Goal: Use online tool/utility: Utilize a website feature to perform a specific function

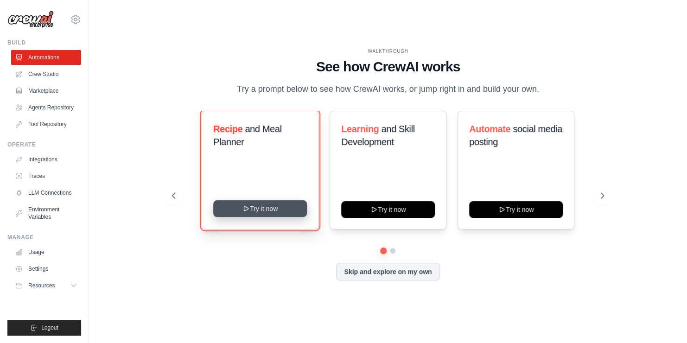
click at [267, 208] on button "Try it now" at bounding box center [260, 208] width 94 height 17
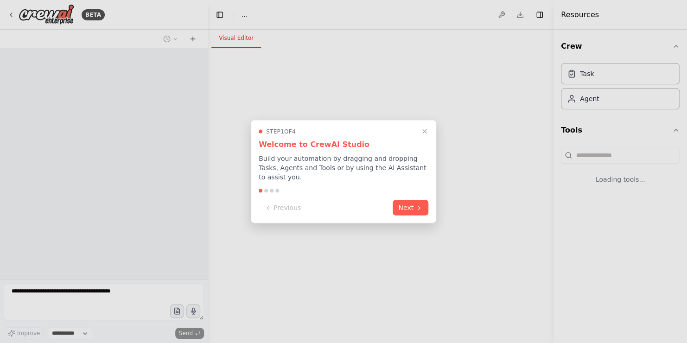
select select "****"
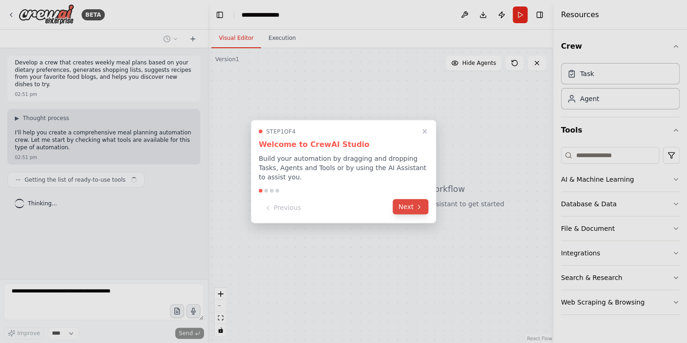
click at [400, 202] on button "Next" at bounding box center [410, 206] width 36 height 15
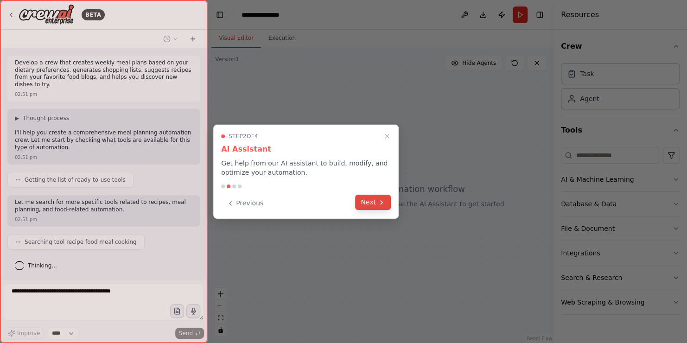
click at [375, 201] on button "Next" at bounding box center [373, 202] width 36 height 15
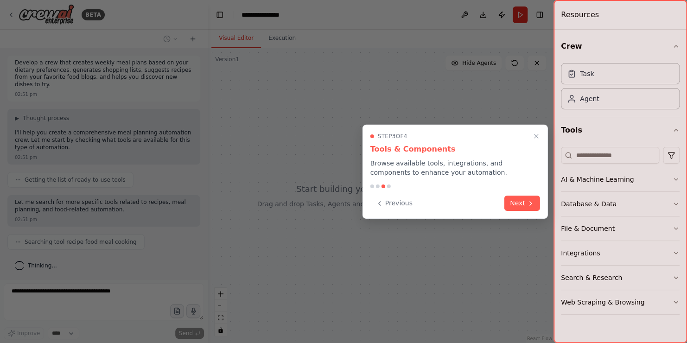
scroll to position [17, 0]
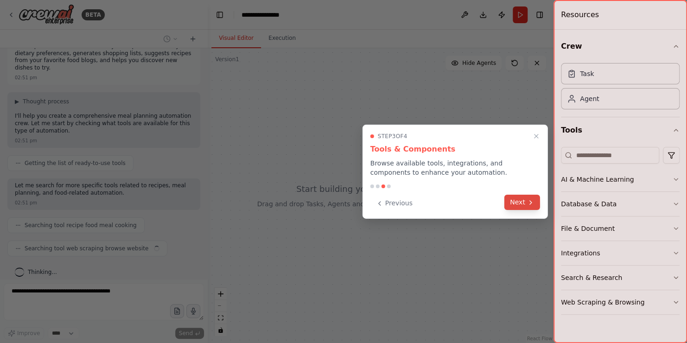
click at [519, 198] on button "Next" at bounding box center [522, 202] width 36 height 15
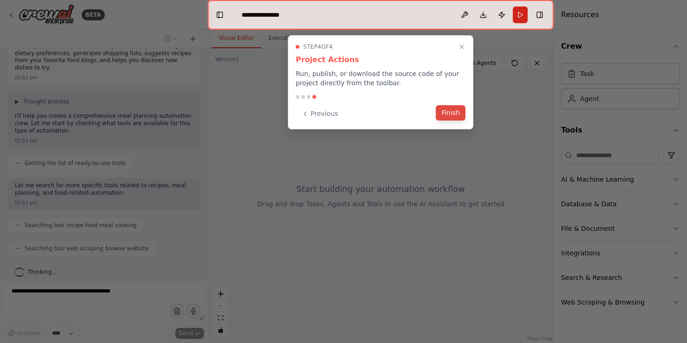
scroll to position [40, 0]
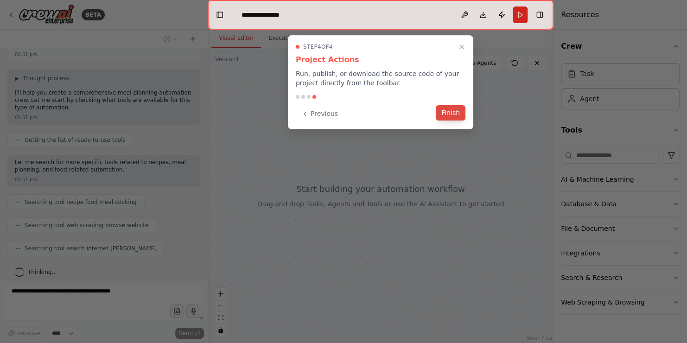
click at [452, 110] on button "Finish" at bounding box center [451, 112] width 30 height 15
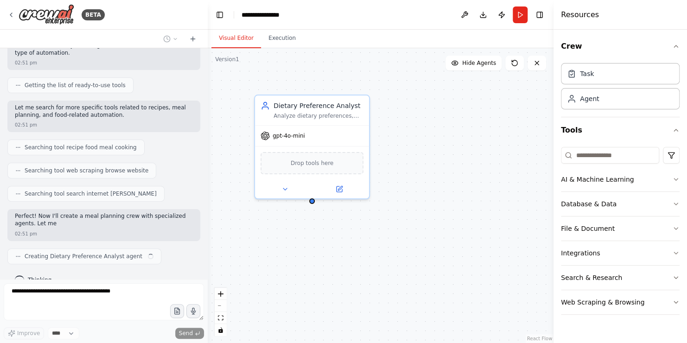
scroll to position [102, 0]
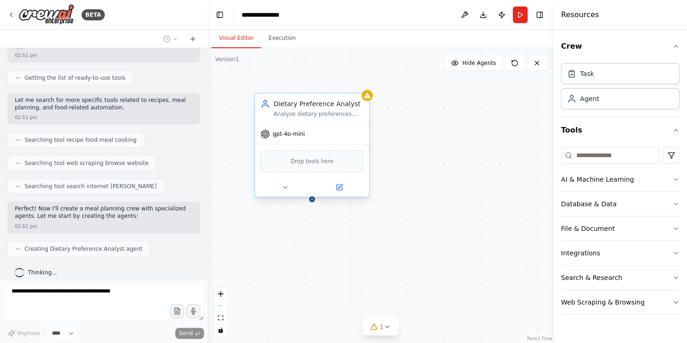
click at [305, 111] on div "Analyze dietary preferences, restrictions, and nutritional goals to create pers…" at bounding box center [318, 113] width 90 height 7
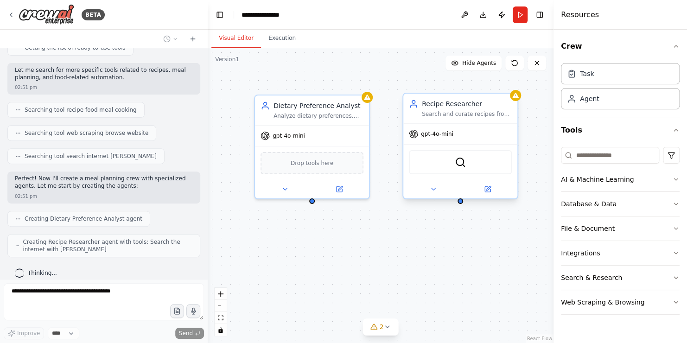
click at [452, 115] on div "Search and curate recipes from {favorite_food_blogs} and discover new dishes th…" at bounding box center [467, 113] width 90 height 7
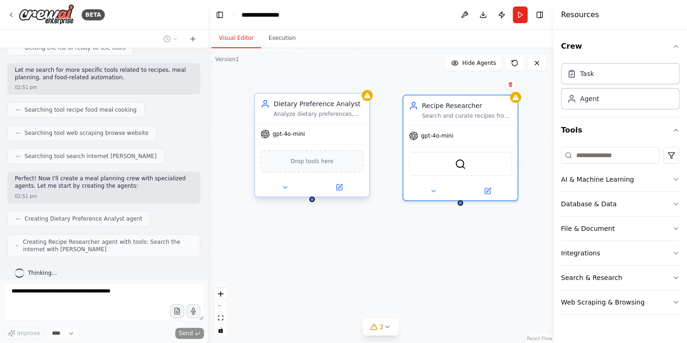
click at [315, 120] on div "Dietary Preference Analyst Analyze dietary preferences, restrictions, and nutri…" at bounding box center [312, 109] width 114 height 30
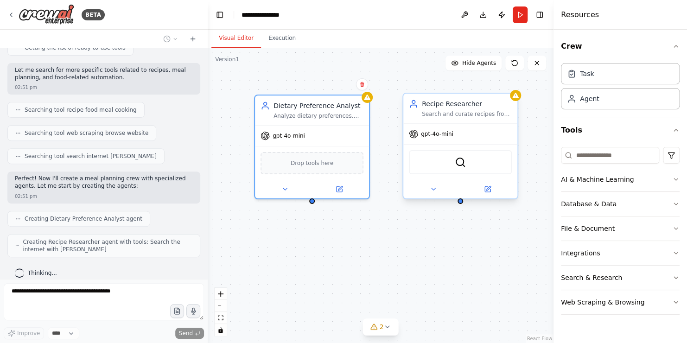
click at [447, 117] on div "Search and curate recipes from {favorite_food_blogs} and discover new dishes th…" at bounding box center [467, 113] width 90 height 7
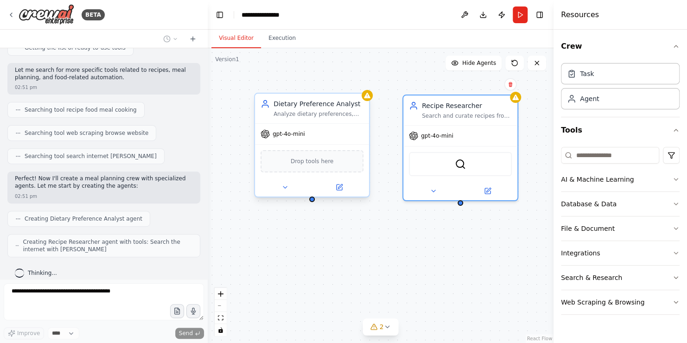
scroll to position [155, 0]
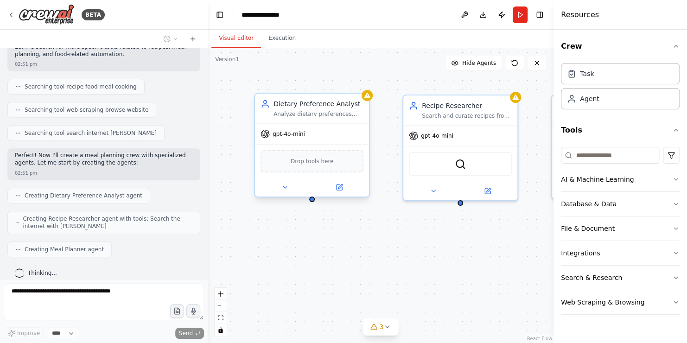
click at [299, 133] on span "gpt-4o-mini" at bounding box center [288, 133] width 32 height 7
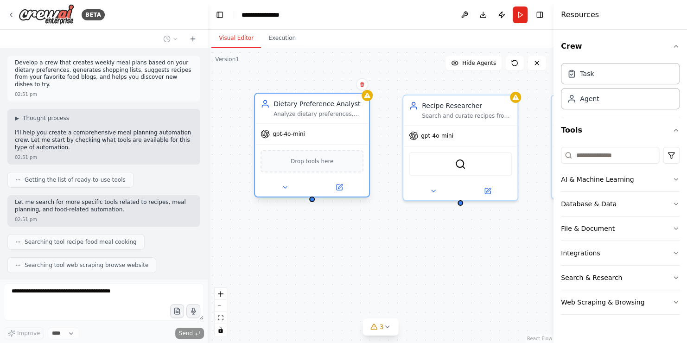
scroll to position [178, 0]
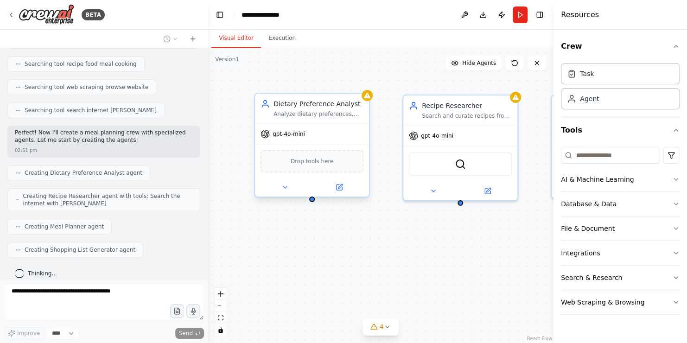
click at [321, 164] on span "Drop tools here" at bounding box center [311, 161] width 43 height 9
click at [288, 188] on button at bounding box center [285, 187] width 52 height 11
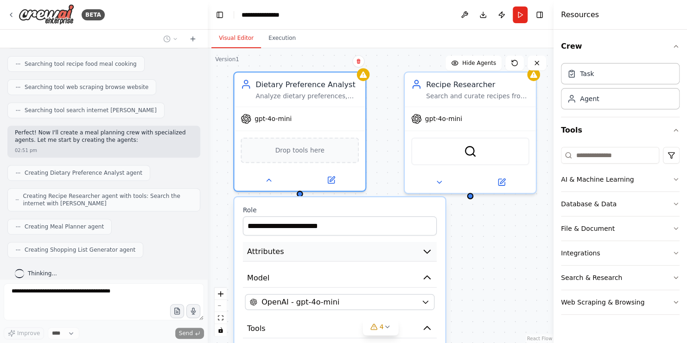
click at [419, 248] on button "Attributes" at bounding box center [340, 252] width 194 height 20
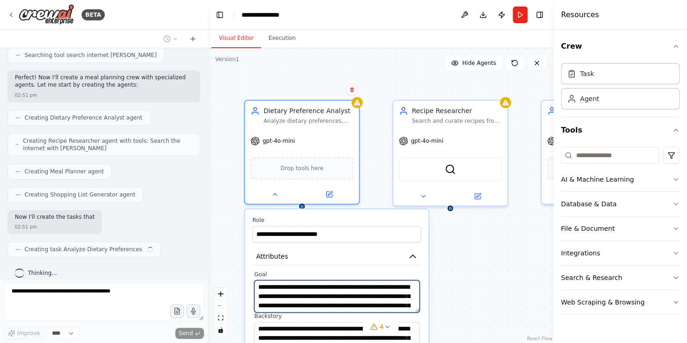
click at [309, 286] on textarea "**********" at bounding box center [336, 296] width 165 height 32
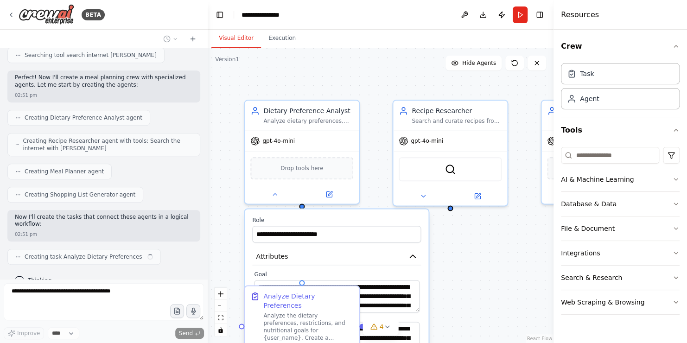
scroll to position [240, 0]
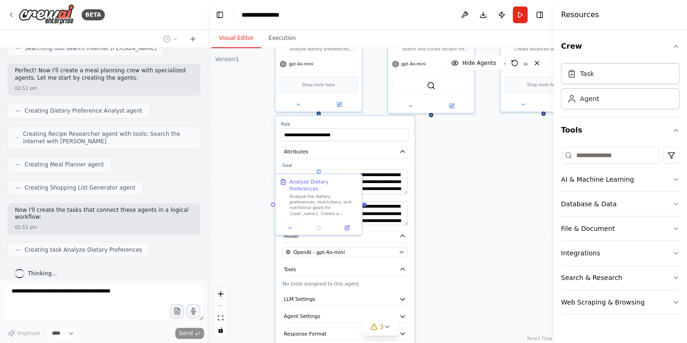
drag, startPoint x: 503, startPoint y: 298, endPoint x: 482, endPoint y: 187, distance: 113.2
click at [482, 187] on div ".deletable-edge-delete-btn { width: 20px; height: 20px; border: 0px solid #ffff…" at bounding box center [381, 195] width 346 height 295
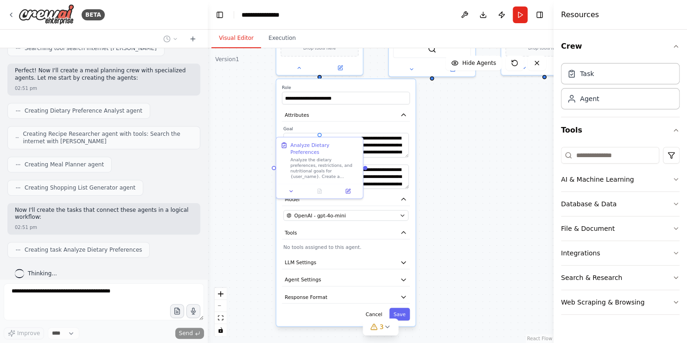
drag, startPoint x: 472, startPoint y: 274, endPoint x: 472, endPoint y: 241, distance: 33.4
click at [472, 241] on div ".deletable-edge-delete-btn { width: 20px; height: 20px; border: 0px solid #ffff…" at bounding box center [381, 195] width 346 height 295
click at [379, 193] on button "Model" at bounding box center [346, 199] width 128 height 13
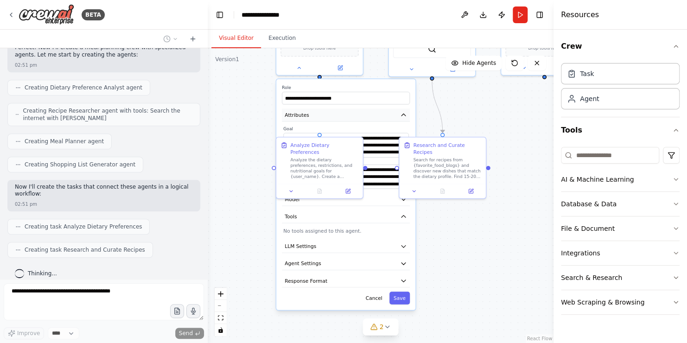
click at [364, 120] on button "Attributes" at bounding box center [346, 114] width 128 height 13
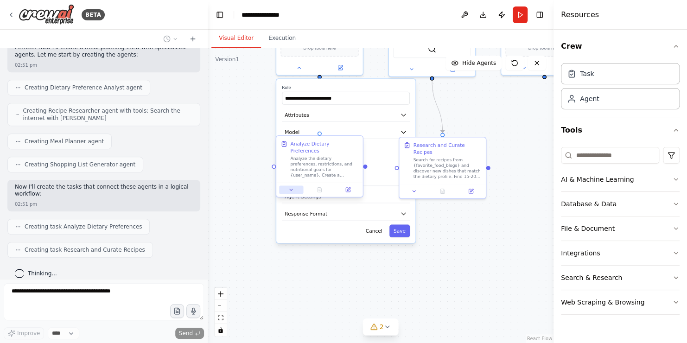
click at [289, 187] on icon at bounding box center [291, 190] width 6 height 6
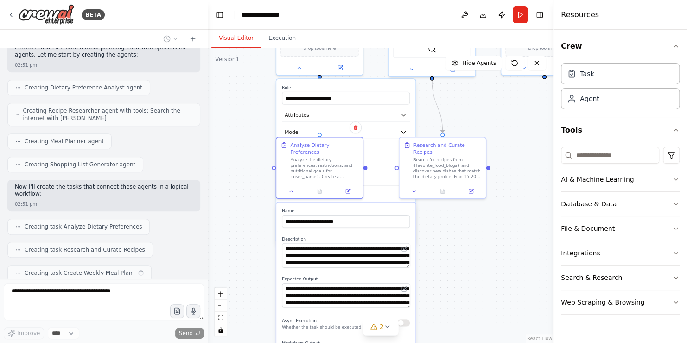
scroll to position [286, 0]
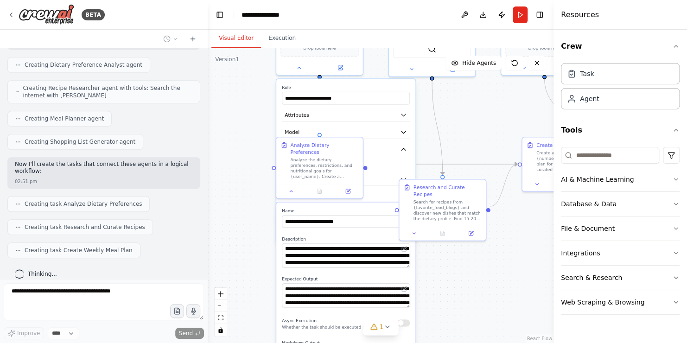
click at [412, 107] on div "**********" at bounding box center [345, 161] width 139 height 164
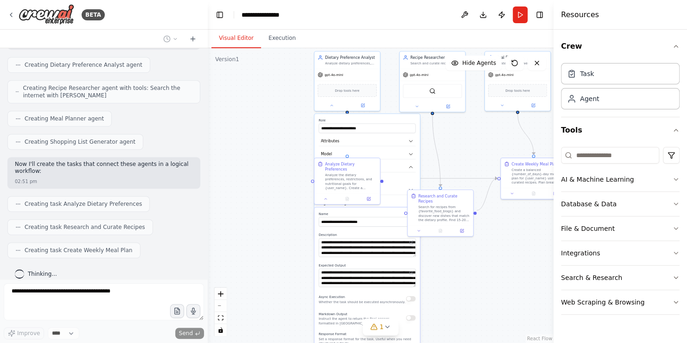
click at [472, 263] on div ".deletable-edge-delete-btn { width: 20px; height: 20px; border: 0px solid #ffff…" at bounding box center [381, 195] width 346 height 295
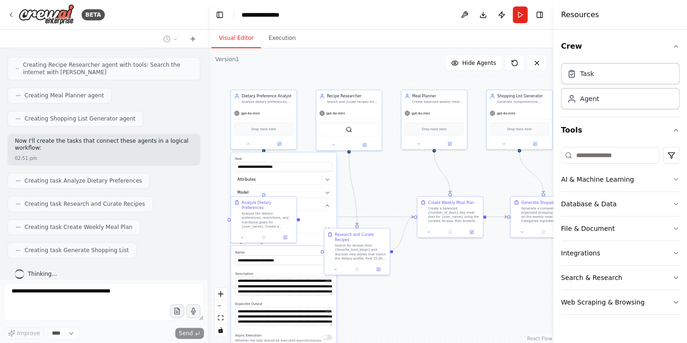
drag, startPoint x: 447, startPoint y: 253, endPoint x: 419, endPoint y: 259, distance: 28.4
click at [419, 259] on div ".deletable-edge-delete-btn { width: 20px; height: 20px; border: 0px solid #ffff…" at bounding box center [381, 195] width 346 height 295
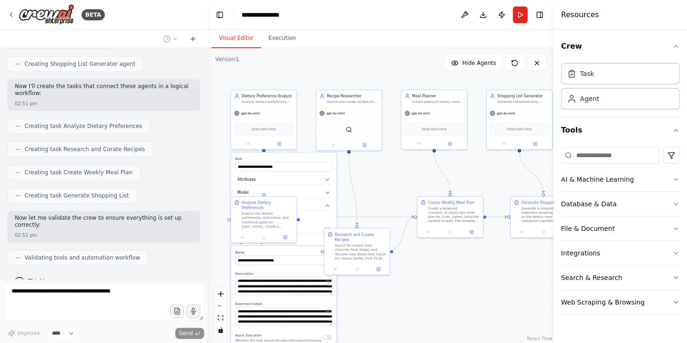
click at [397, 172] on div ".deletable-edge-delete-btn { width: 20px; height: 20px; border: 0px solid #ffff…" at bounding box center [381, 195] width 346 height 295
click at [395, 282] on div ".deletable-edge-delete-btn { width: 20px; height: 20px; border: 0px solid #ffff…" at bounding box center [381, 195] width 346 height 295
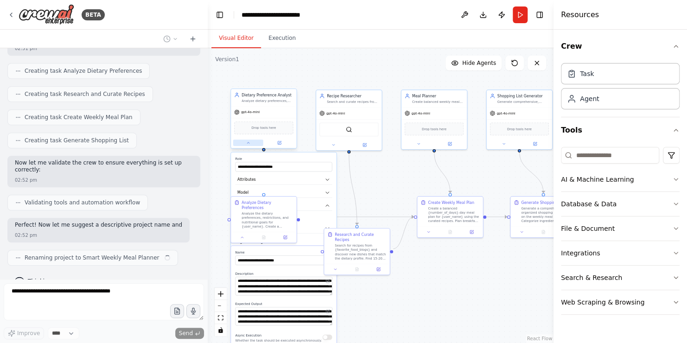
scroll to position [426, 0]
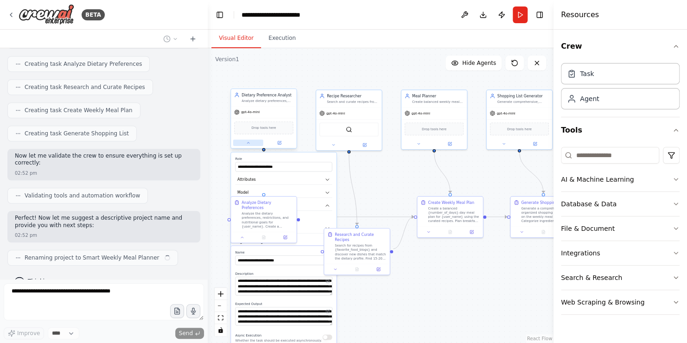
click at [254, 141] on button at bounding box center [248, 142] width 30 height 6
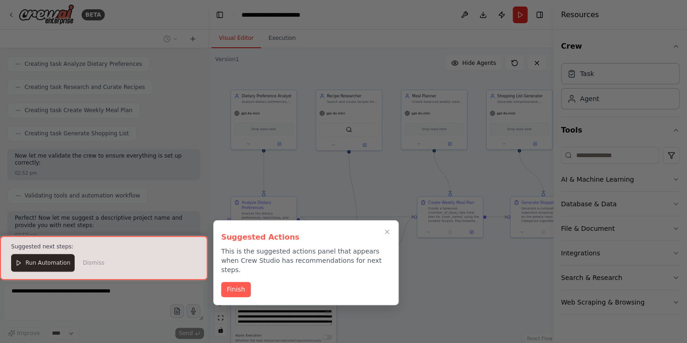
click at [47, 265] on div at bounding box center [104, 258] width 208 height 44
click at [238, 284] on button "Finish" at bounding box center [236, 288] width 30 height 15
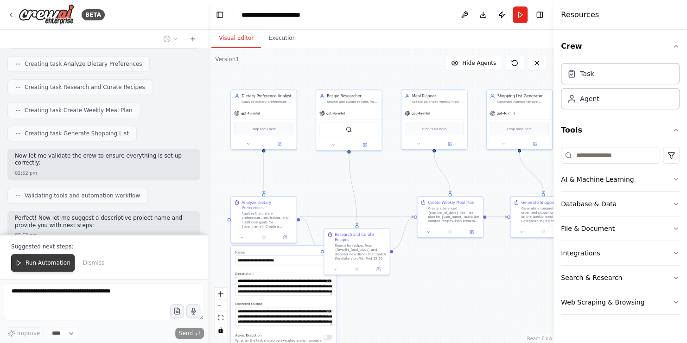
click at [51, 263] on span "Run Automation" at bounding box center [47, 262] width 45 height 7
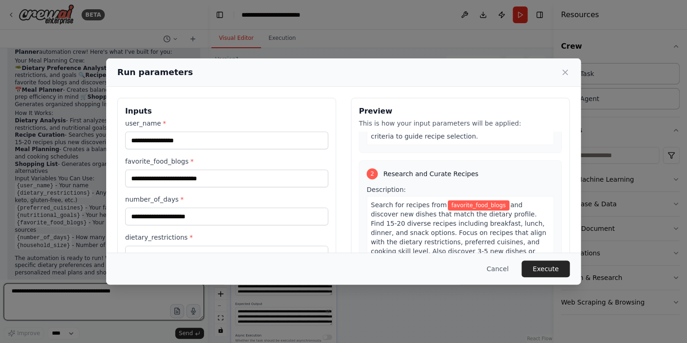
scroll to position [232, 0]
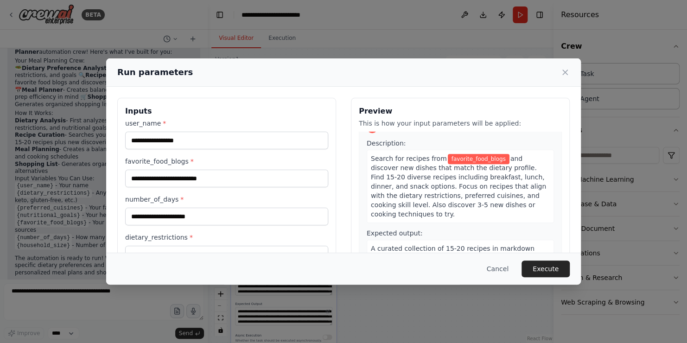
drag, startPoint x: 373, startPoint y: 158, endPoint x: 523, endPoint y: 197, distance: 154.7
click at [523, 197] on div "Search for recipes from favorite_food_blogs and discover new dishes that match …" at bounding box center [459, 186] width 187 height 73
drag, startPoint x: 523, startPoint y: 197, endPoint x: 487, endPoint y: 212, distance: 38.8
click at [487, 228] on div "Expected output: A curated collection of 15-20 recipes in markdown format, orga…" at bounding box center [459, 265] width 187 height 75
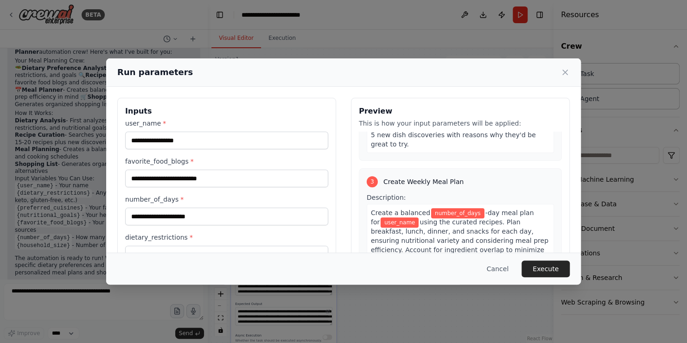
scroll to position [371, 0]
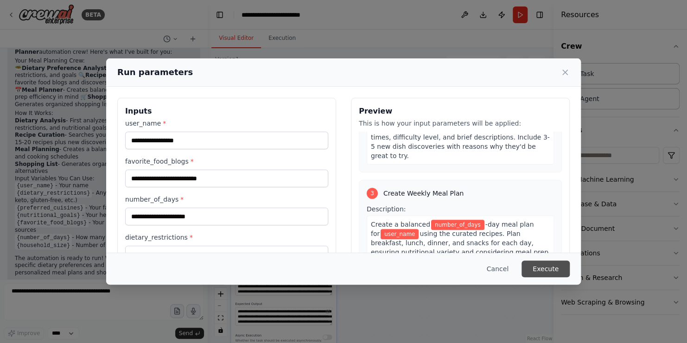
click at [551, 266] on button "Execute" at bounding box center [545, 268] width 48 height 17
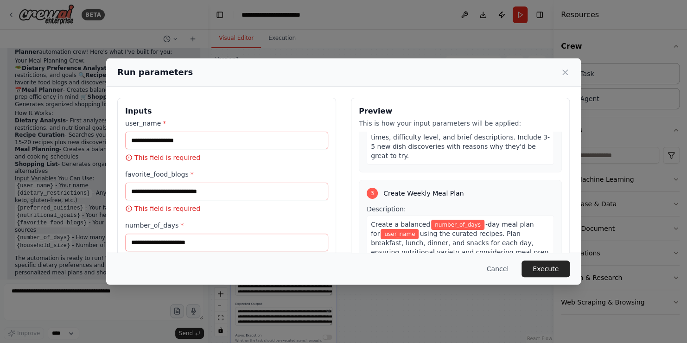
click at [186, 128] on div "user_name * This field is required" at bounding box center [226, 141] width 203 height 44
click at [196, 136] on input "user_name *" at bounding box center [226, 141] width 203 height 18
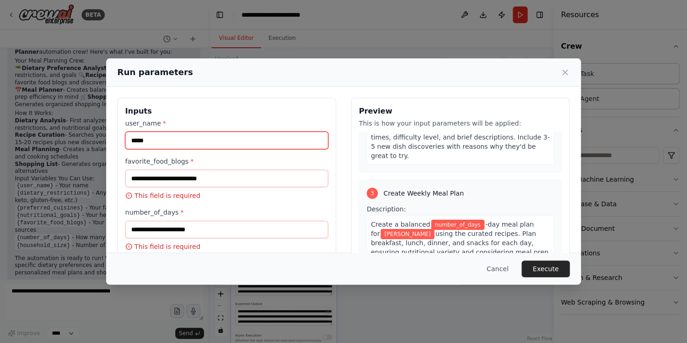
type input "******"
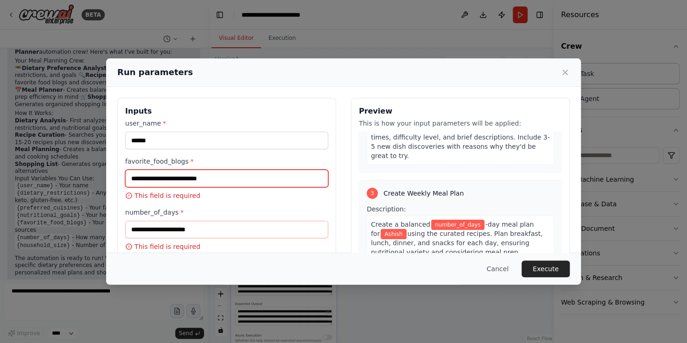
click at [205, 179] on input "favorite_food_blogs *" at bounding box center [226, 179] width 203 height 18
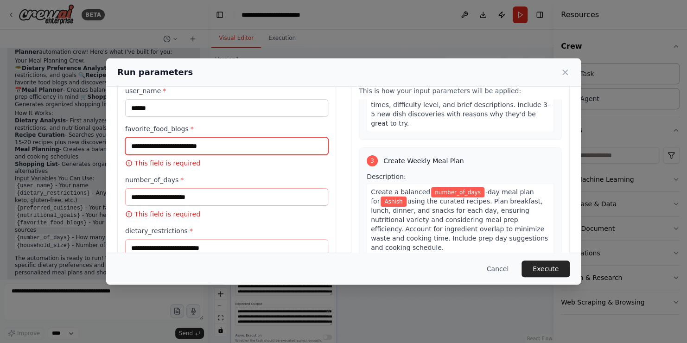
scroll to position [46, 0]
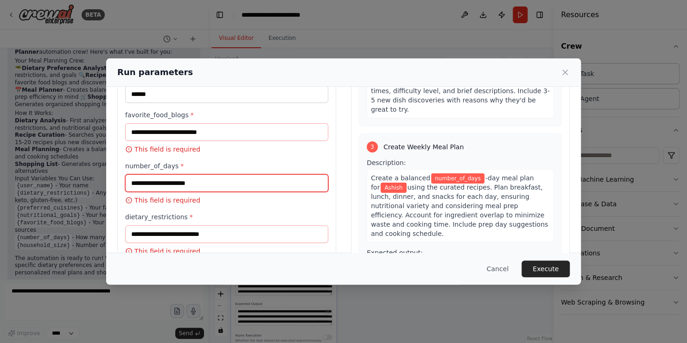
click at [204, 184] on input "number_of_days *" at bounding box center [226, 183] width 203 height 18
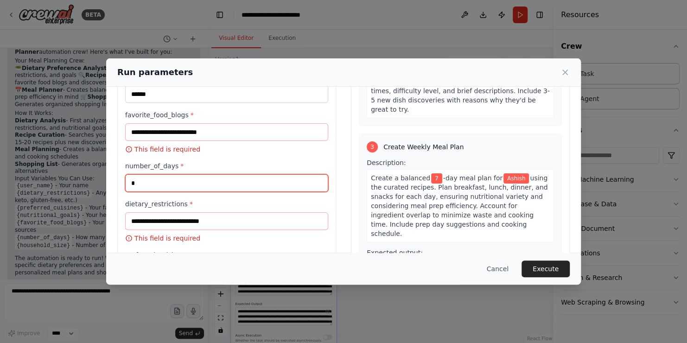
type input "*"
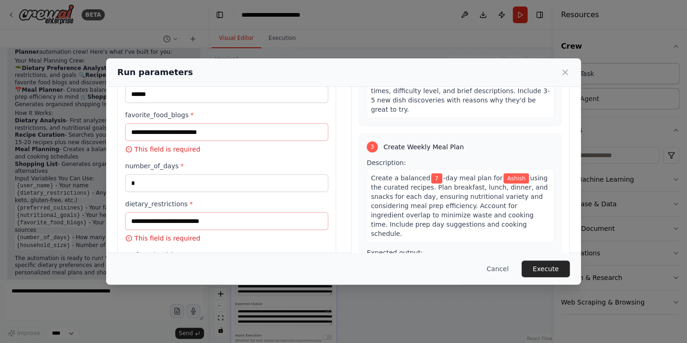
click at [255, 152] on p "This field is required" at bounding box center [226, 149] width 203 height 9
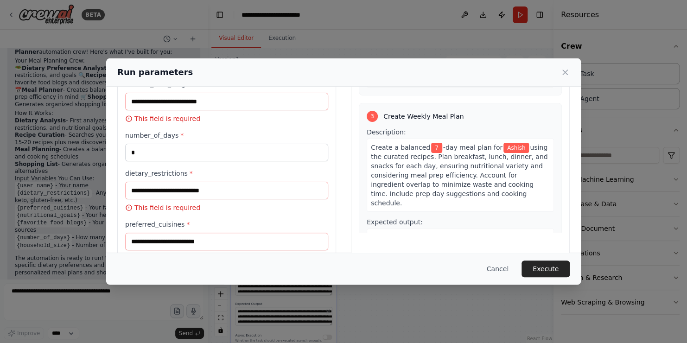
scroll to position [93, 0]
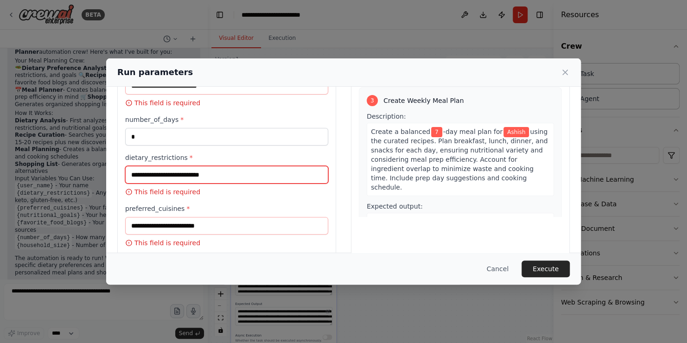
click at [192, 176] on input "dietary_restrictions *" at bounding box center [226, 175] width 203 height 18
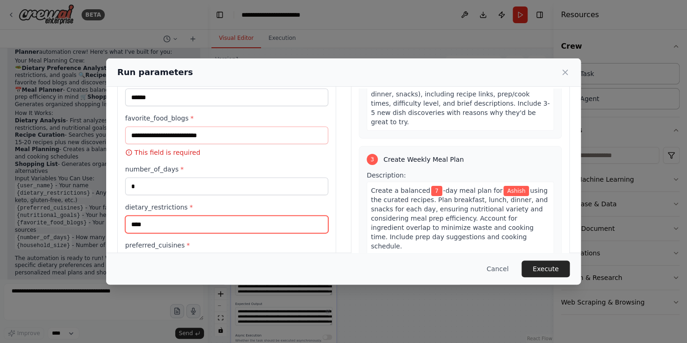
scroll to position [0, 0]
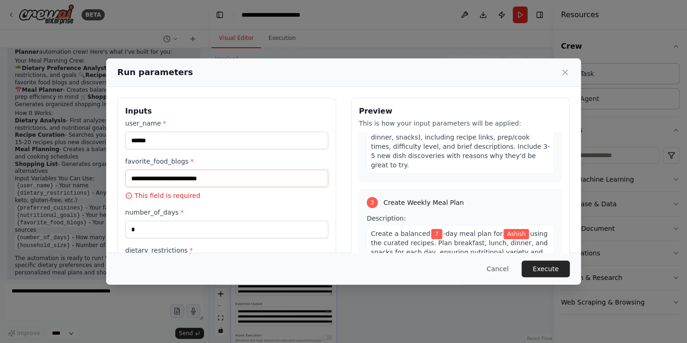
type input "****"
click at [179, 175] on input "favorite_food_blogs *" at bounding box center [226, 179] width 203 height 18
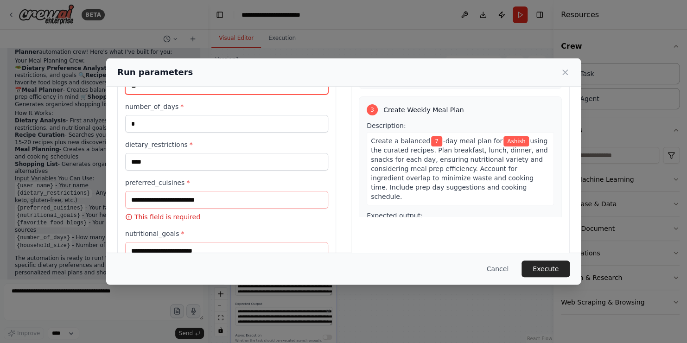
scroll to position [139, 0]
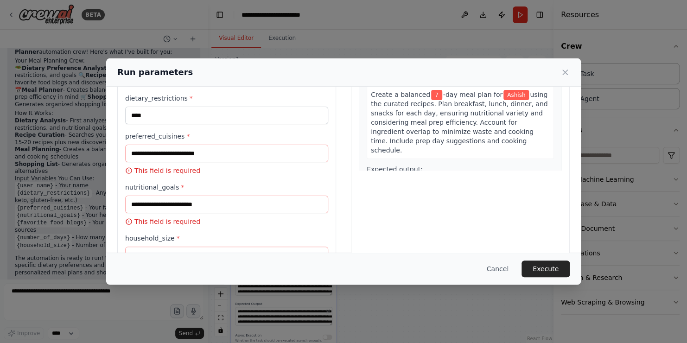
type input "**"
click at [216, 159] on input "preferred_cuisines *" at bounding box center [226, 154] width 203 height 18
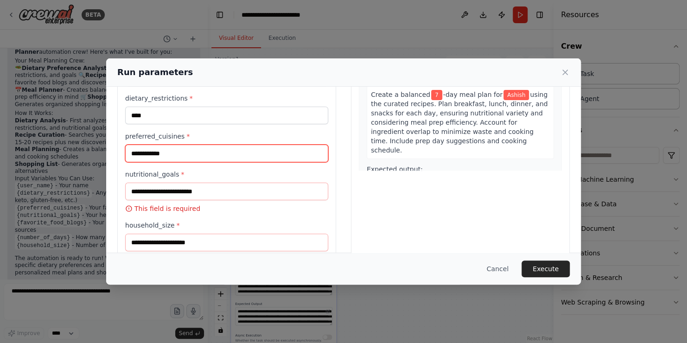
type input "**********"
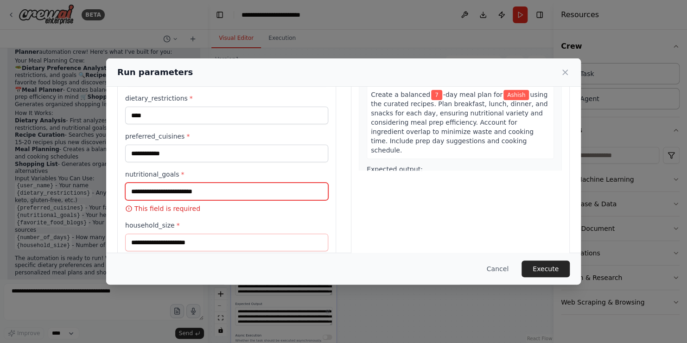
click at [188, 189] on input "nutritional_goals *" at bounding box center [226, 192] width 203 height 18
type input "**********"
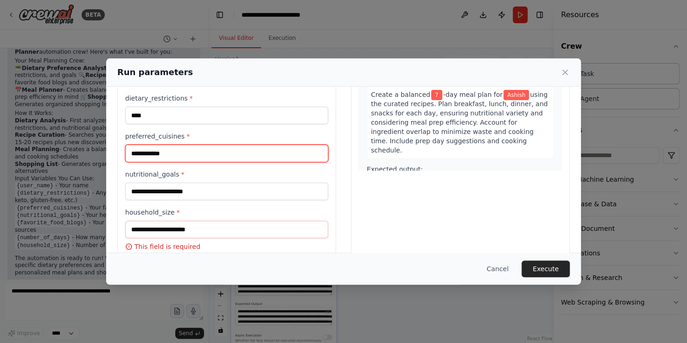
click at [208, 154] on input "**********" at bounding box center [226, 154] width 203 height 18
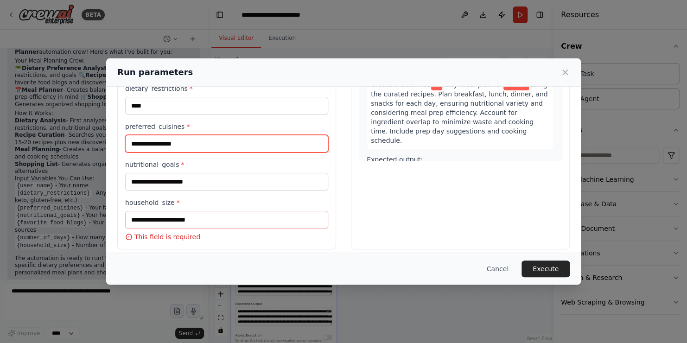
scroll to position [154, 0]
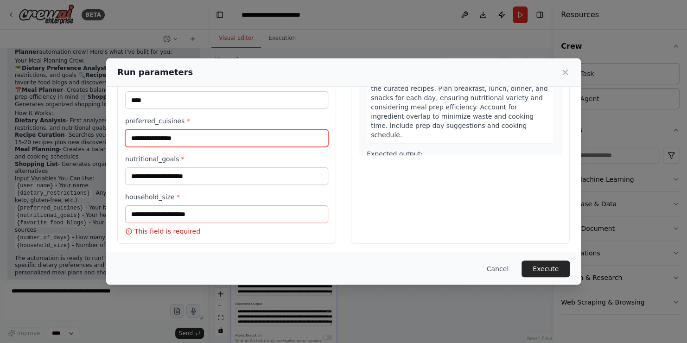
type input "**********"
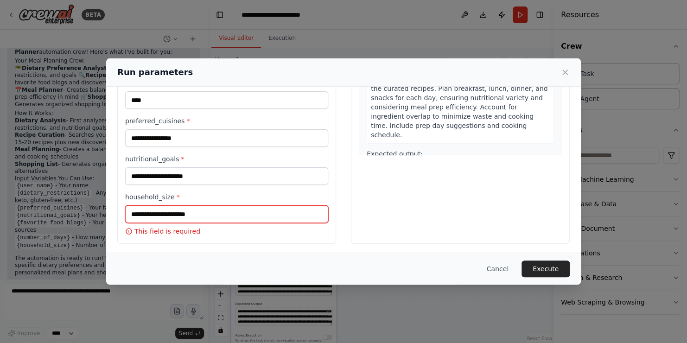
click at [174, 214] on input "household_size *" at bounding box center [226, 214] width 203 height 18
click at [177, 193] on span "*" at bounding box center [178, 196] width 3 height 7
click at [172, 205] on input "household_size *" at bounding box center [226, 214] width 203 height 18
click at [155, 193] on label "household_size *" at bounding box center [226, 196] width 203 height 9
click at [155, 205] on input "household_size *" at bounding box center [226, 214] width 203 height 18
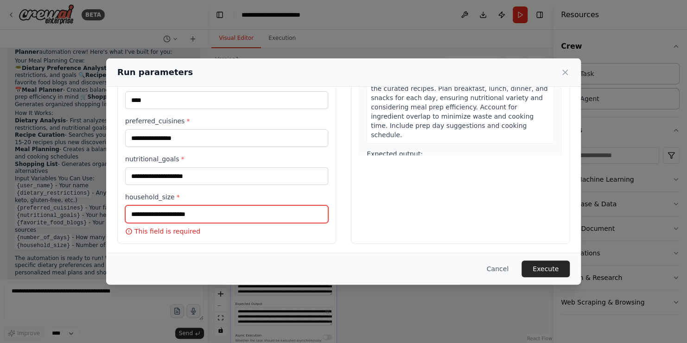
click at [150, 210] on input "household_size *" at bounding box center [226, 214] width 203 height 18
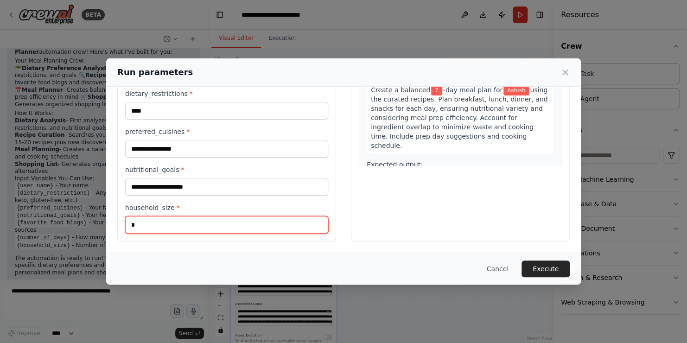
scroll to position [141, 0]
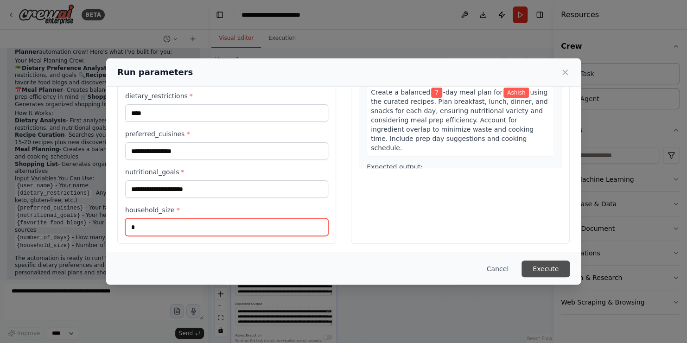
type input "*"
click at [562, 264] on button "Execute" at bounding box center [545, 268] width 48 height 17
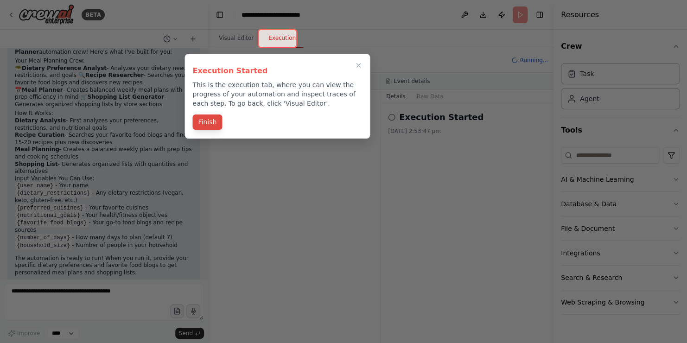
click at [208, 117] on button "Finish" at bounding box center [207, 121] width 30 height 15
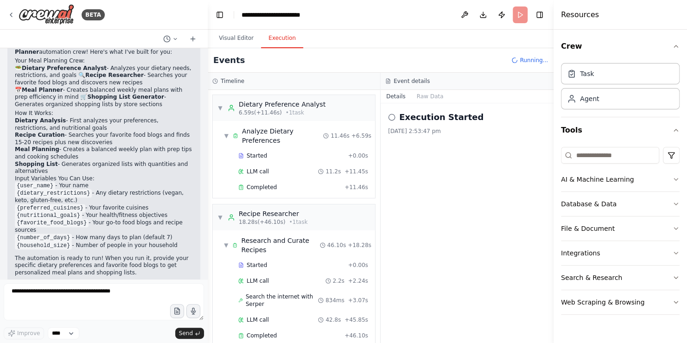
scroll to position [44, 0]
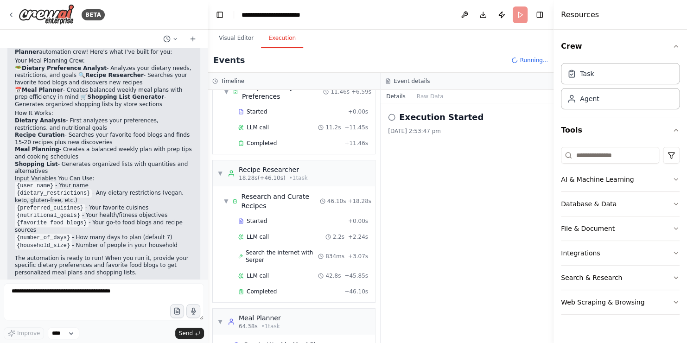
click at [379, 39] on div "Visual Editor Execution" at bounding box center [381, 39] width 346 height 19
